Goal: Transaction & Acquisition: Purchase product/service

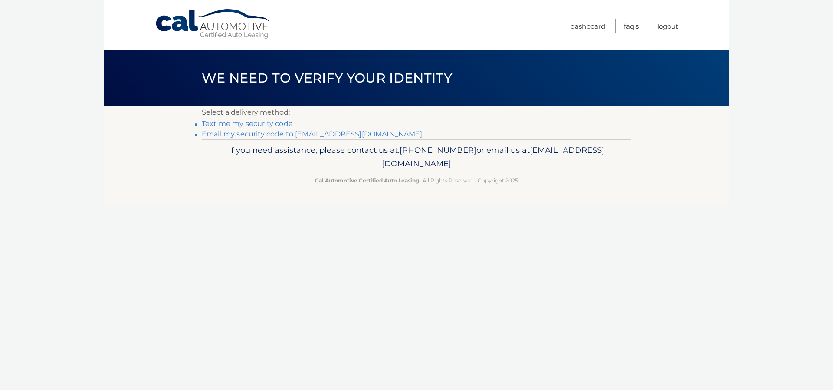
click at [241, 124] on link "Text me my security code" at bounding box center [247, 123] width 91 height 8
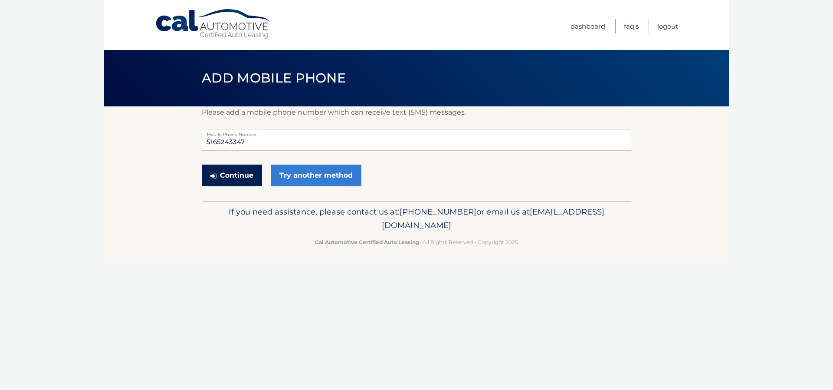
click at [228, 178] on button "Continue" at bounding box center [232, 175] width 60 height 22
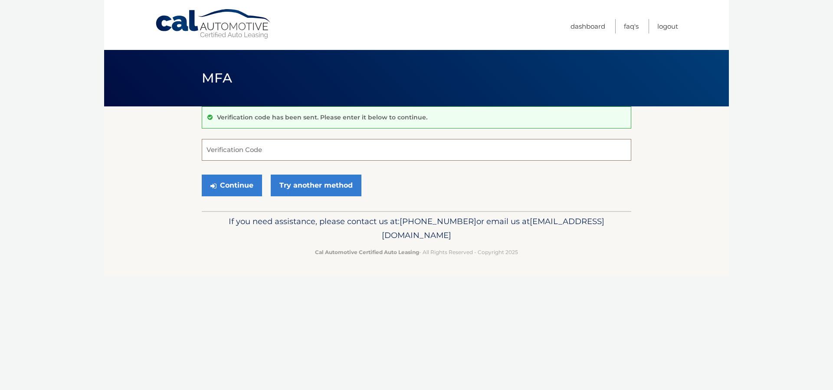
click at [324, 151] on input "Verification Code" at bounding box center [417, 150] width 430 height 22
type input "758000"
click at [236, 184] on button "Continue" at bounding box center [232, 185] width 60 height 22
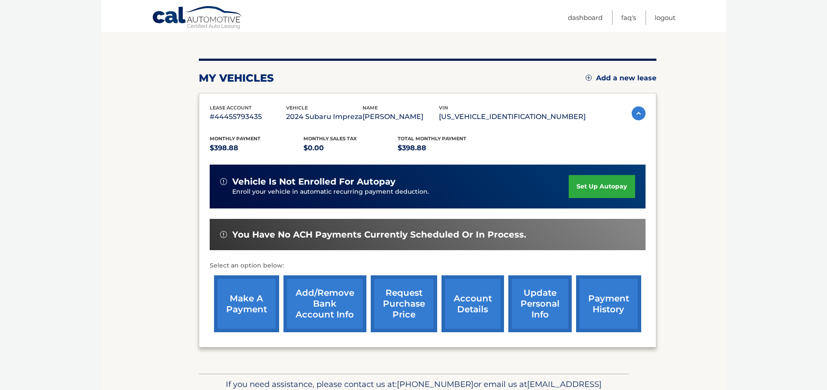
scroll to position [130, 0]
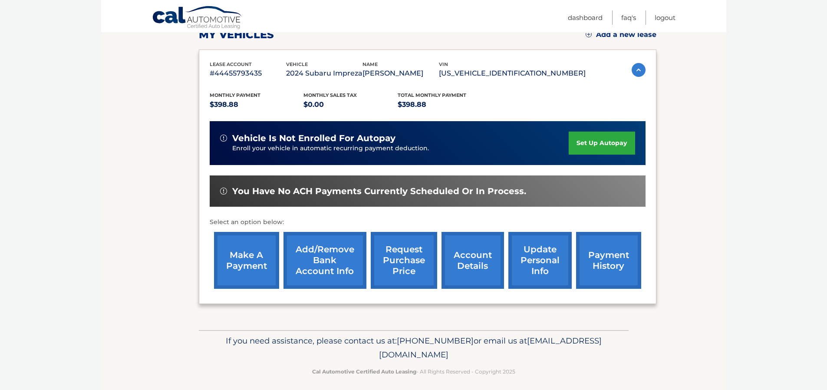
click at [239, 259] on link "make a payment" at bounding box center [246, 260] width 65 height 57
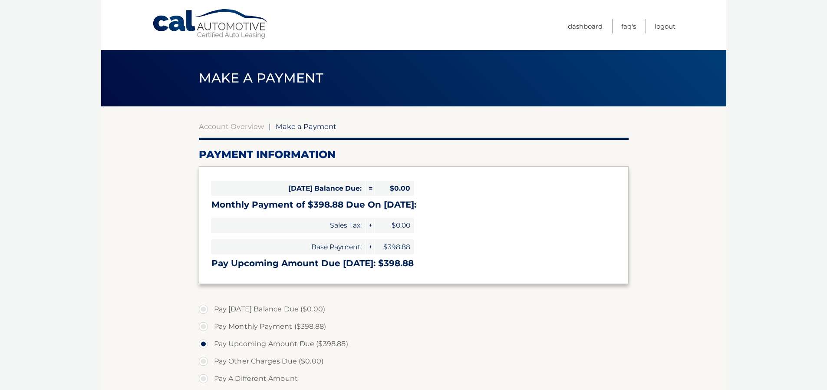
select select "YTU2ZGFlYzgtMzcyZS00M2QyLWFjZjYtODM3MzI4ZWE5NjFj"
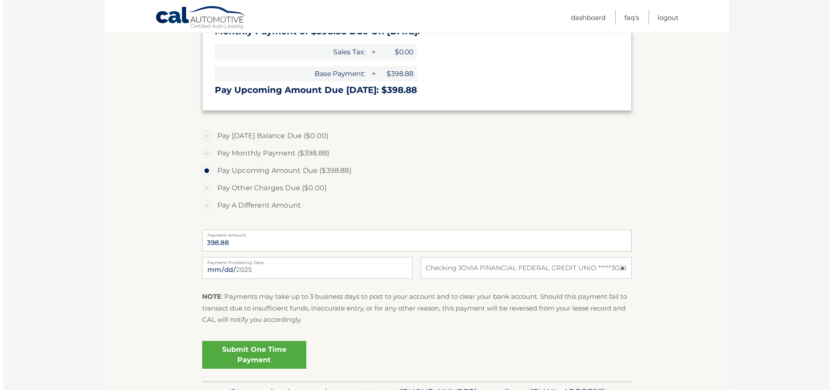
scroll to position [174, 0]
click at [254, 355] on link "Submit One Time Payment" at bounding box center [251, 354] width 104 height 28
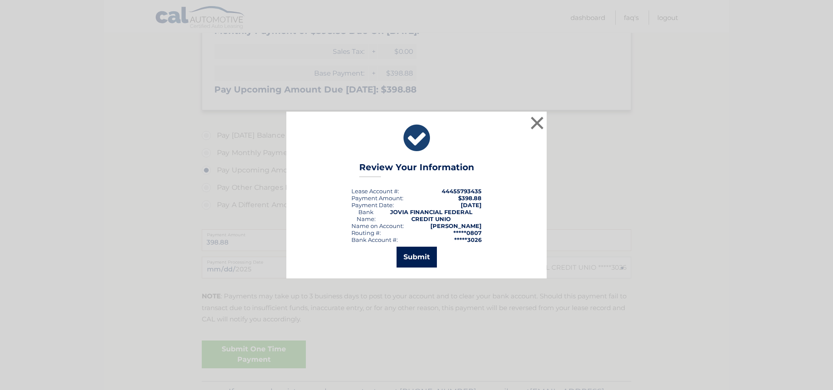
click at [417, 256] on button "Submit" at bounding box center [417, 256] width 40 height 21
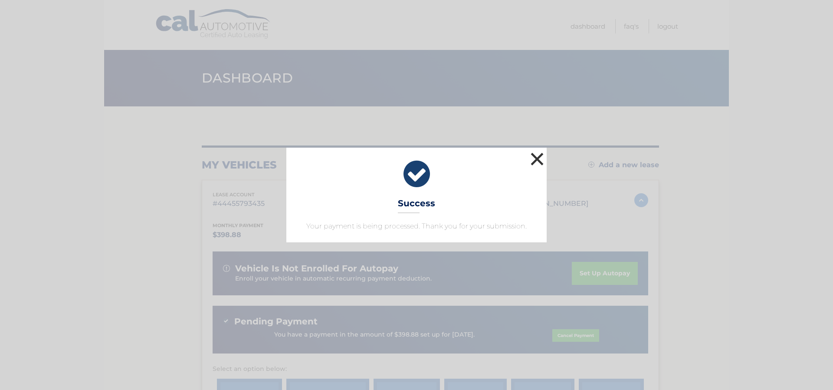
click at [537, 158] on button "×" at bounding box center [536, 158] width 17 height 17
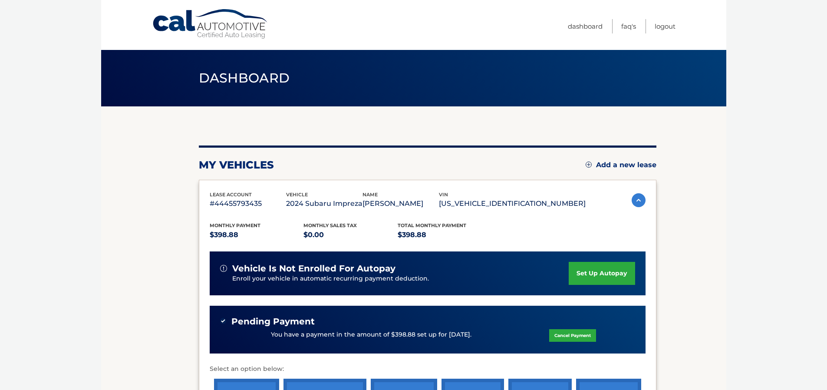
click at [116, 197] on section "my vehicles Add a new lease lease account #44455793435 vehicle 2024 Subaru Impr…" at bounding box center [413, 291] width 625 height 370
